Goal: Navigation & Orientation: Go to known website

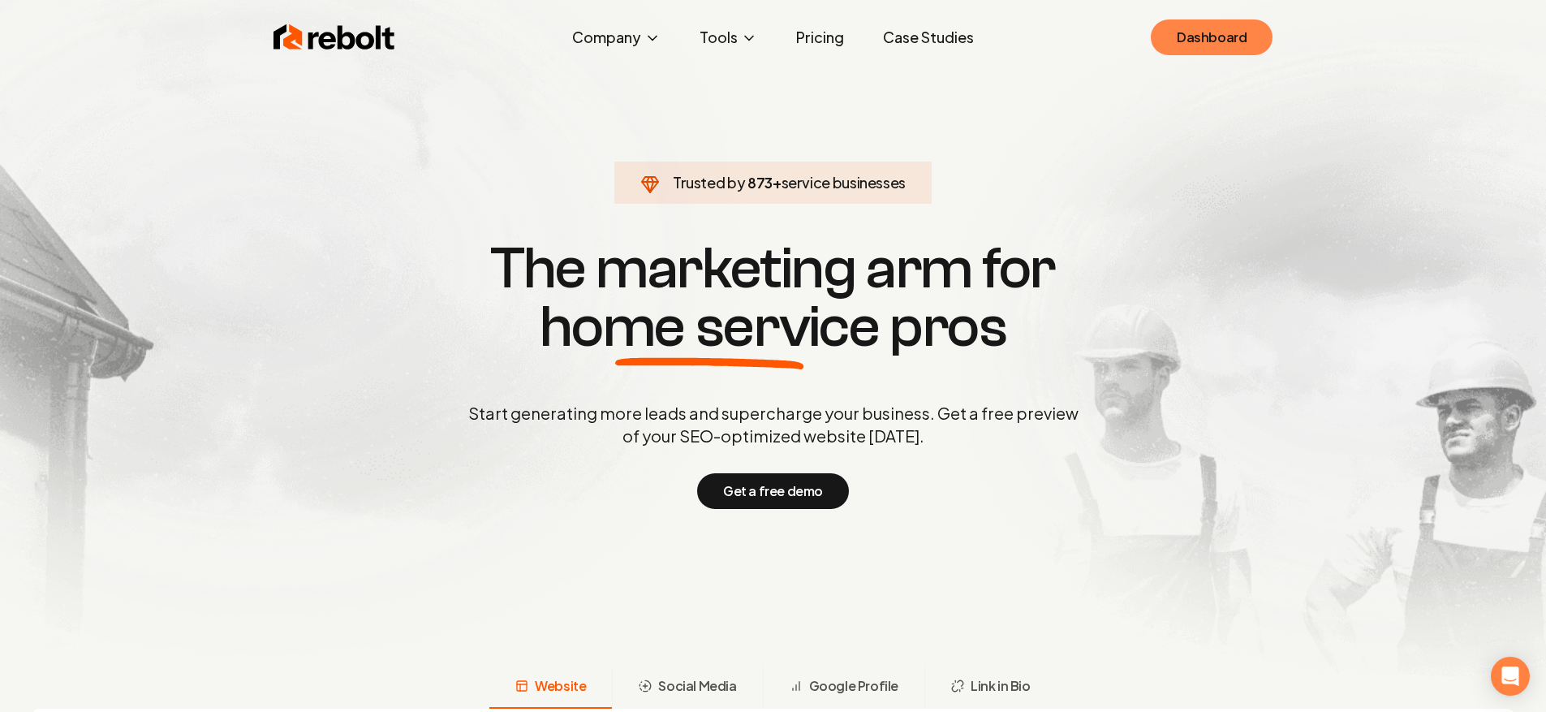
click at [1194, 33] on link "Dashboard" at bounding box center [1212, 37] width 122 height 36
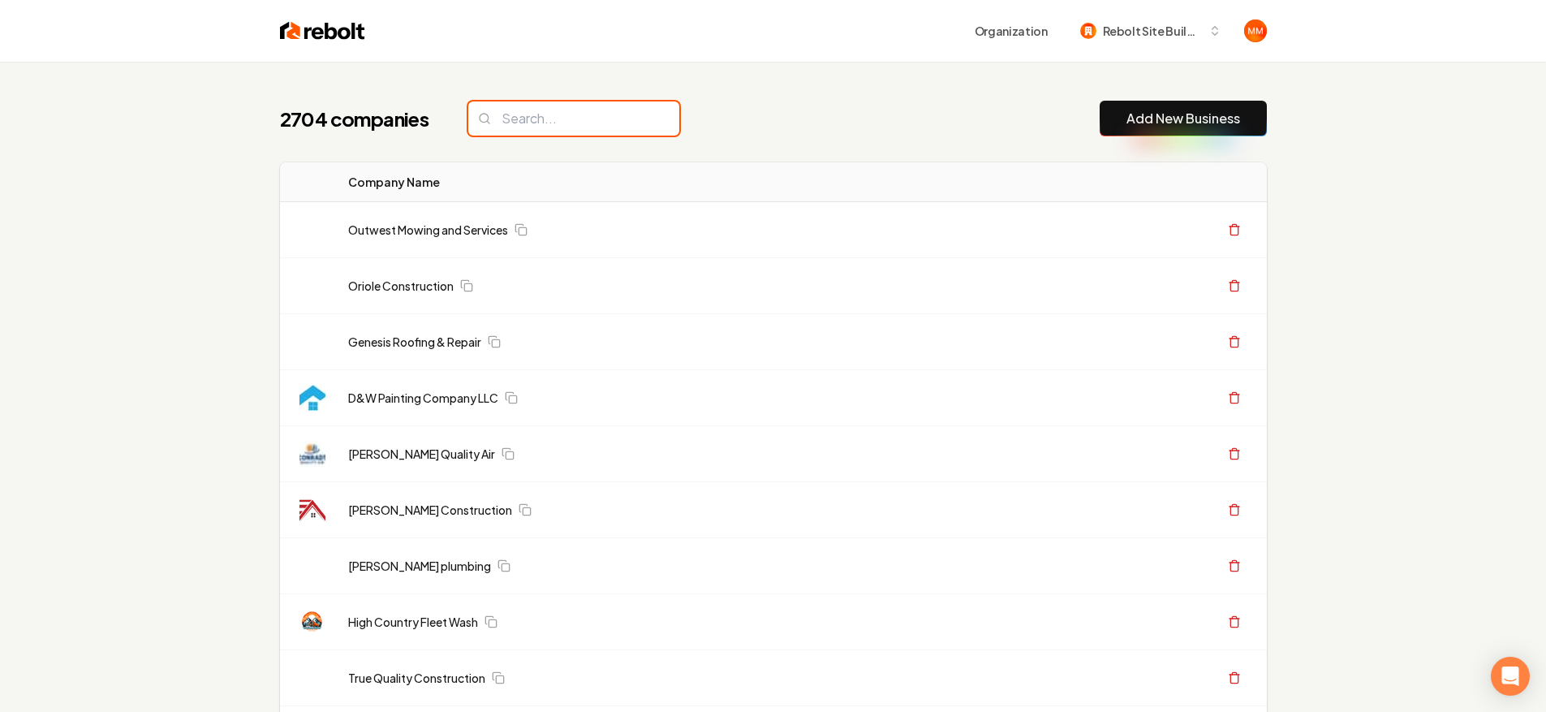
click at [546, 135] on input "search" at bounding box center [573, 118] width 211 height 34
click at [547, 128] on input "search" at bounding box center [573, 118] width 211 height 34
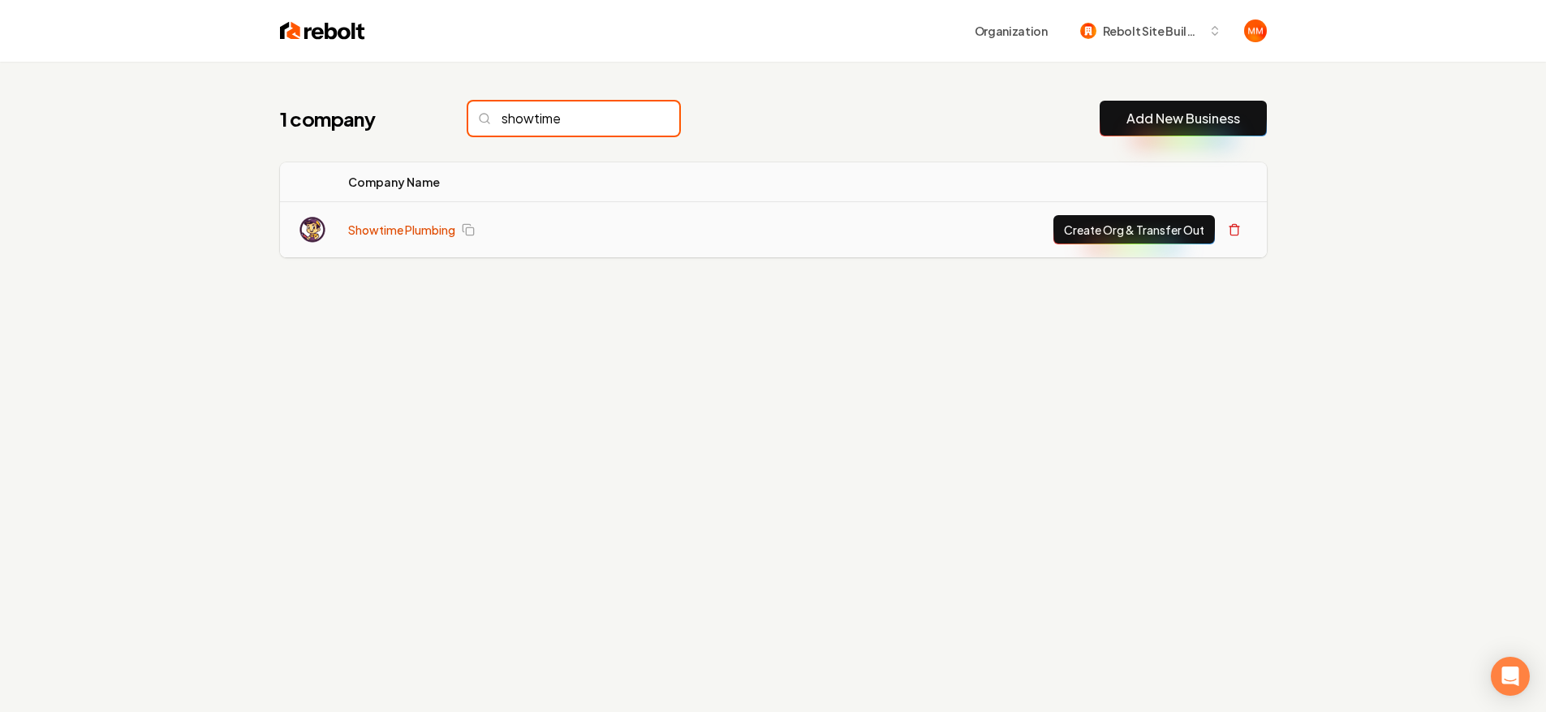
type input "showtime"
click at [379, 226] on link "Showtime Plumbing" at bounding box center [401, 230] width 107 height 16
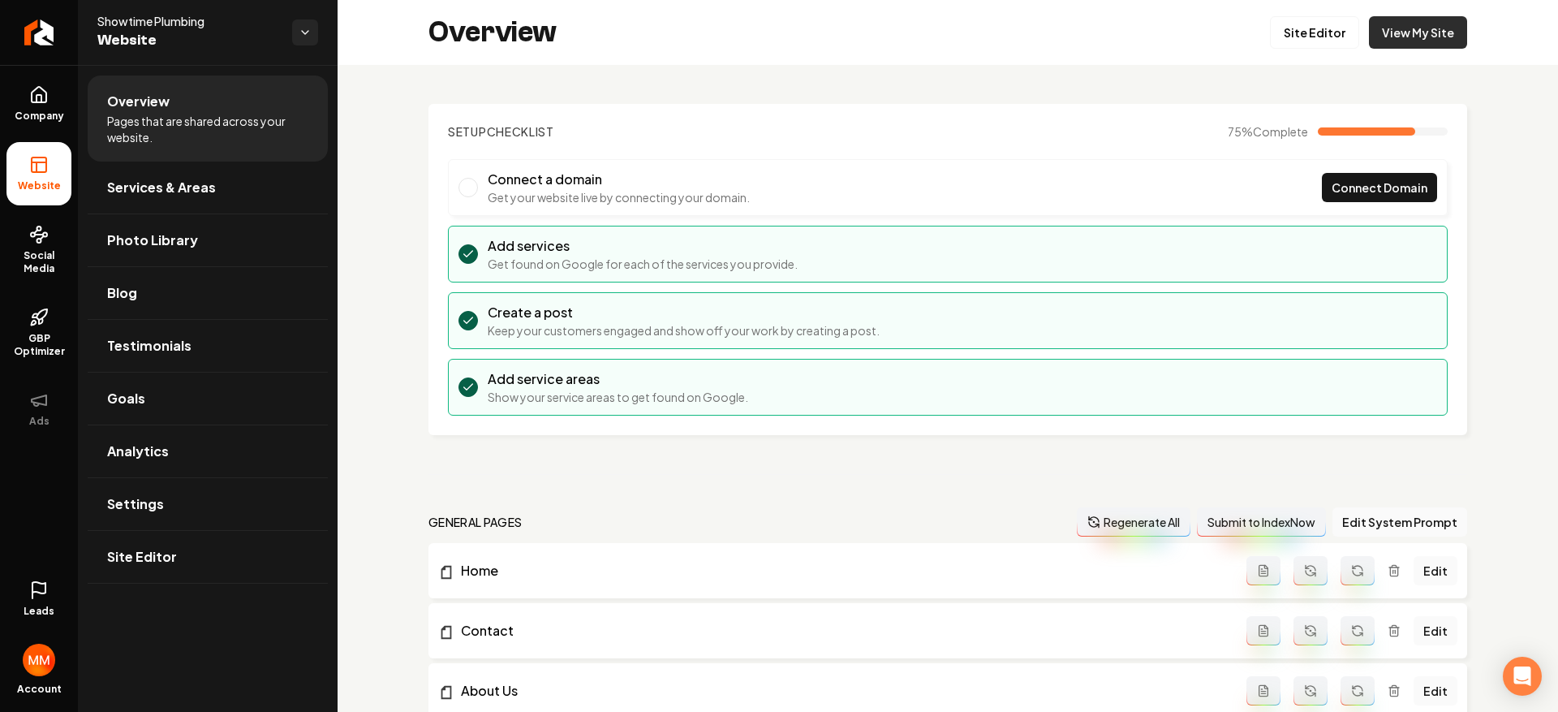
click at [1412, 37] on link "View My Site" at bounding box center [1418, 32] width 98 height 32
